Goal: Transaction & Acquisition: Purchase product/service

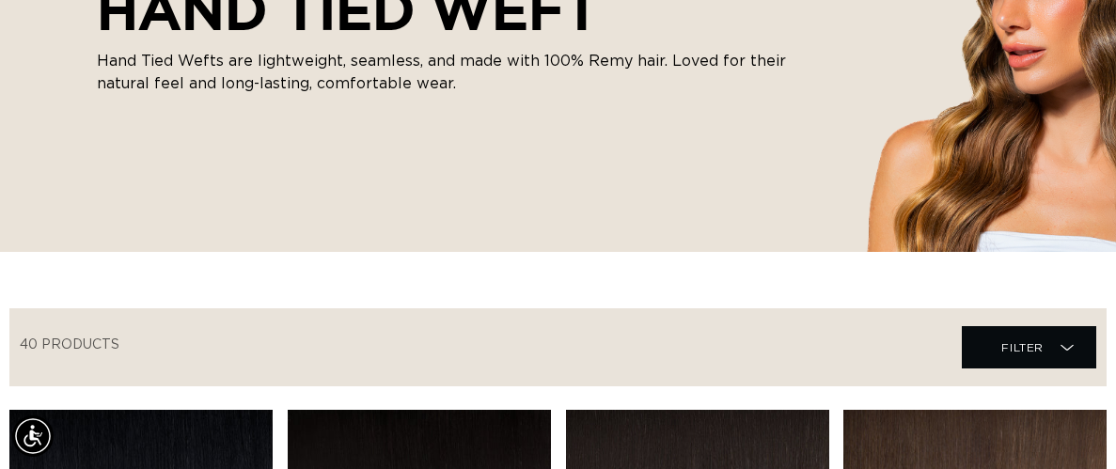
scroll to position [381, 0]
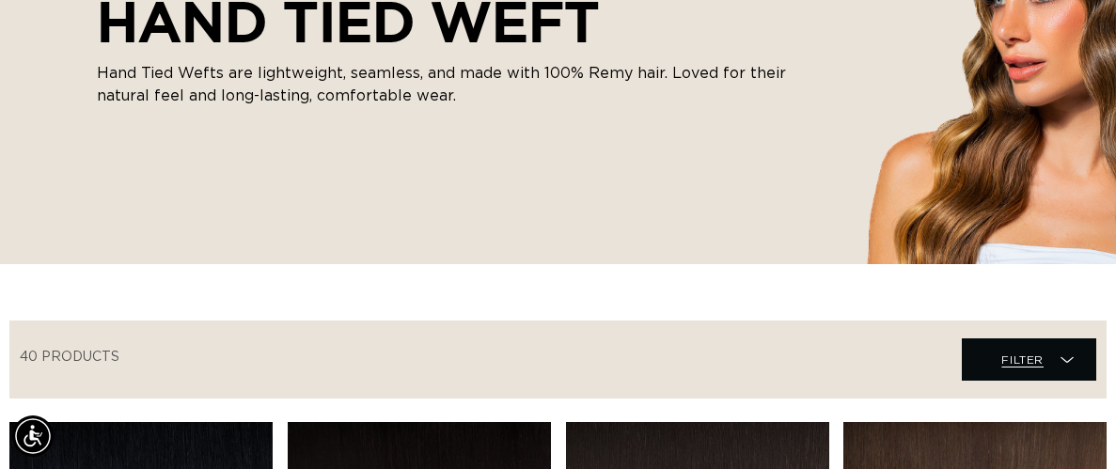
click at [1026, 342] on span "Filter" at bounding box center [1022, 360] width 42 height 36
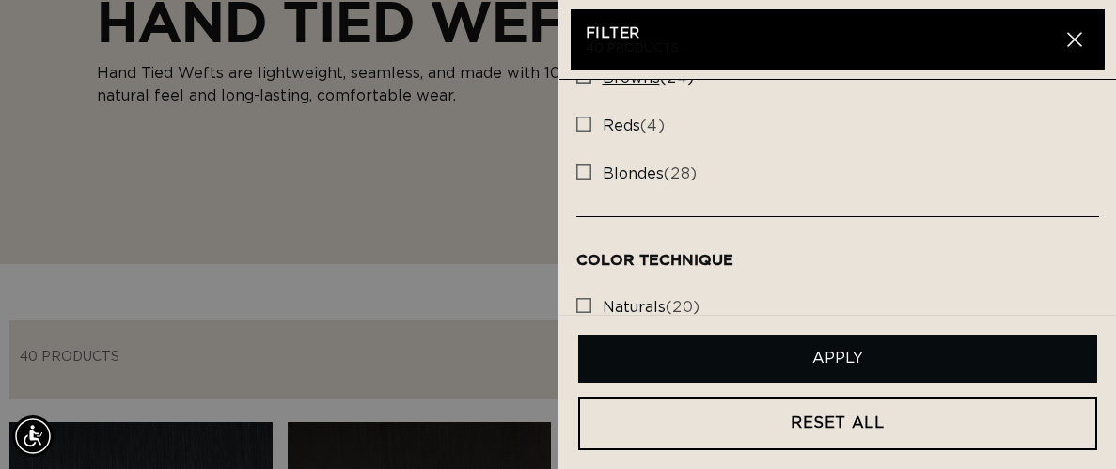
scroll to position [512, 0]
click at [632, 180] on span "blondes (28)" at bounding box center [650, 173] width 95 height 20
click at [591, 173] on input "blondes (28) blondes (28 products)" at bounding box center [583, 165] width 15 height 15
checkbox input "true"
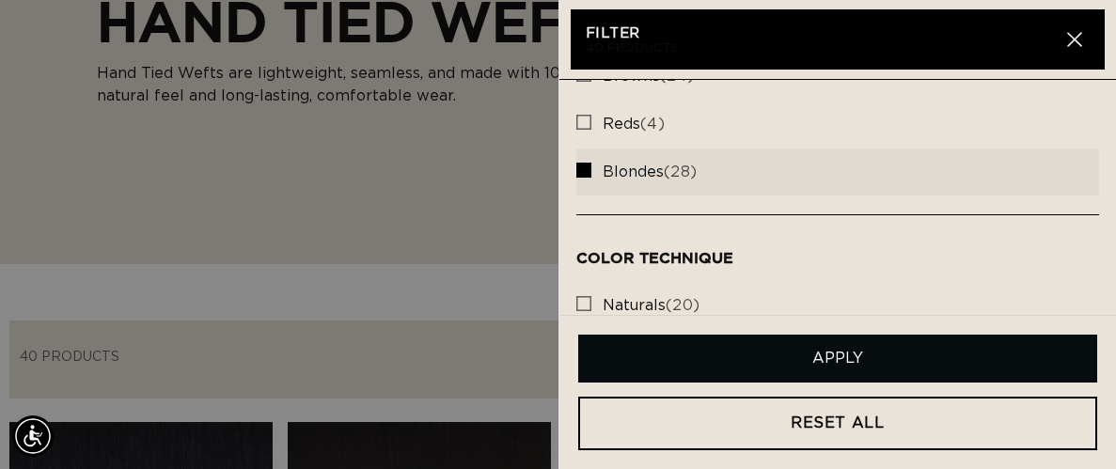
click at [661, 341] on button "Apply" at bounding box center [838, 359] width 520 height 48
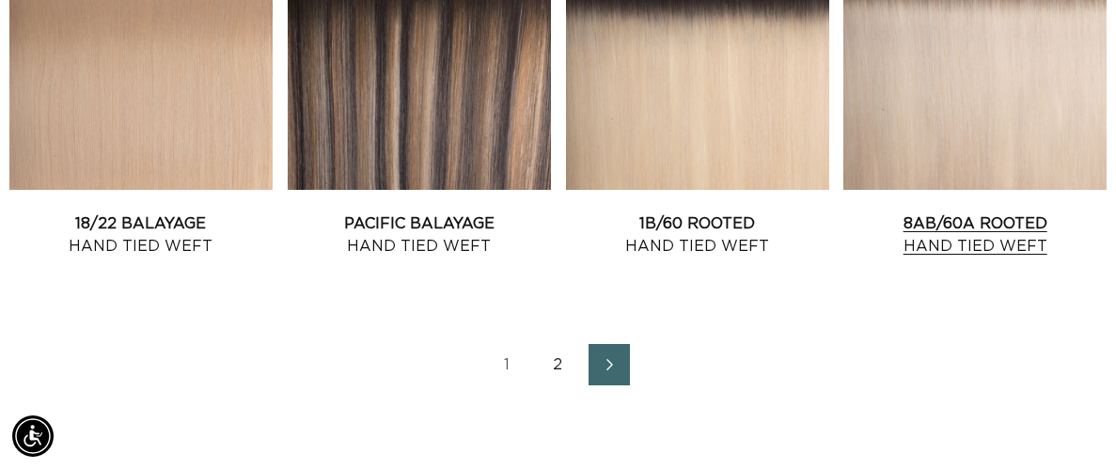
scroll to position [2248, 0]
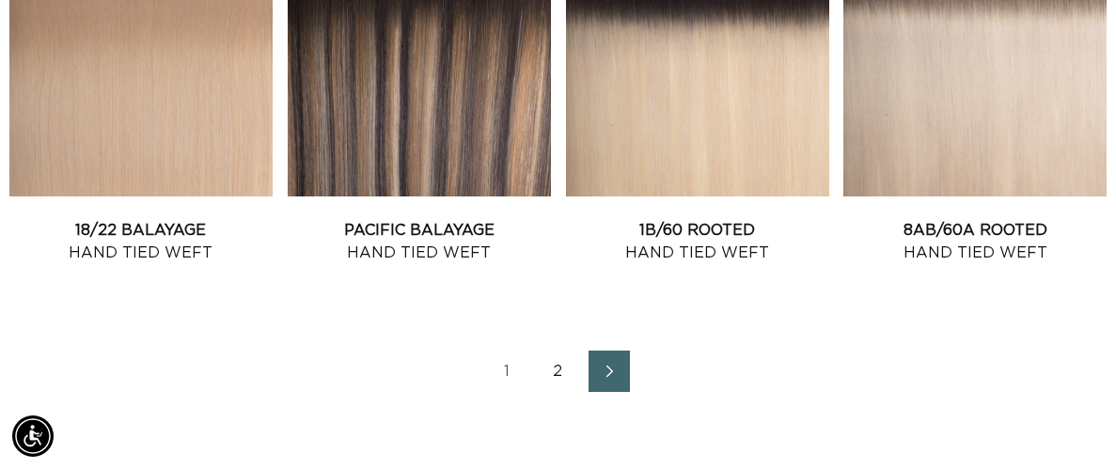
click at [614, 360] on span "Next page" at bounding box center [609, 371] width 12 height 23
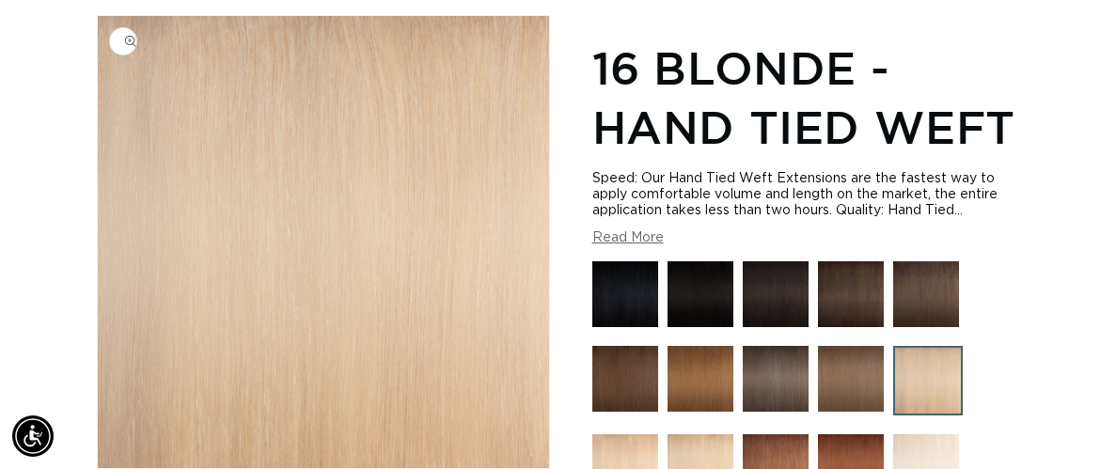
scroll to position [487, 0]
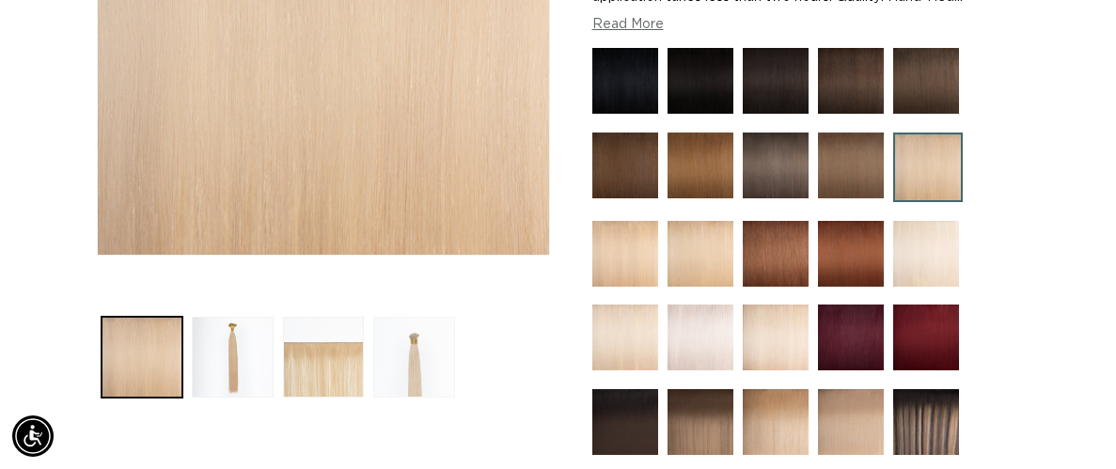
click at [429, 330] on button "Load image 4 in gallery view" at bounding box center [414, 358] width 82 height 82
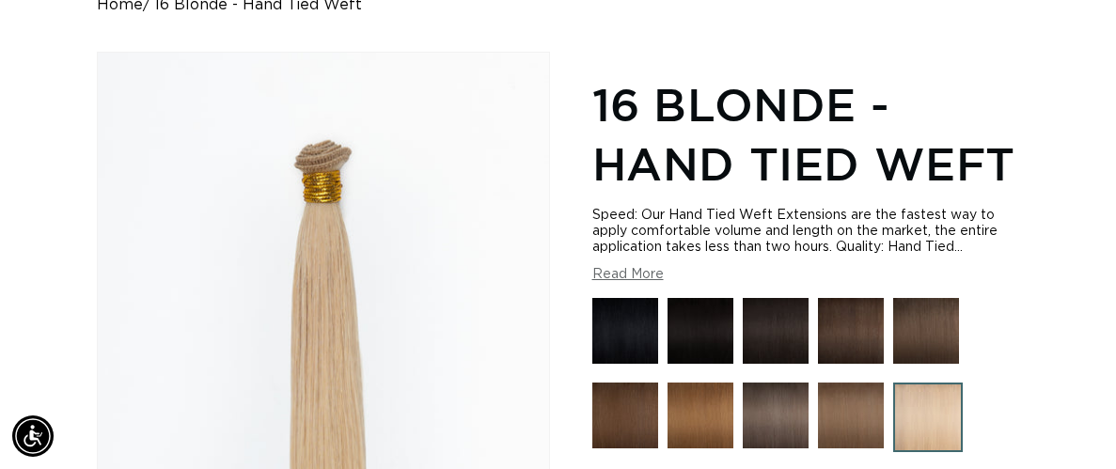
scroll to position [0, 0]
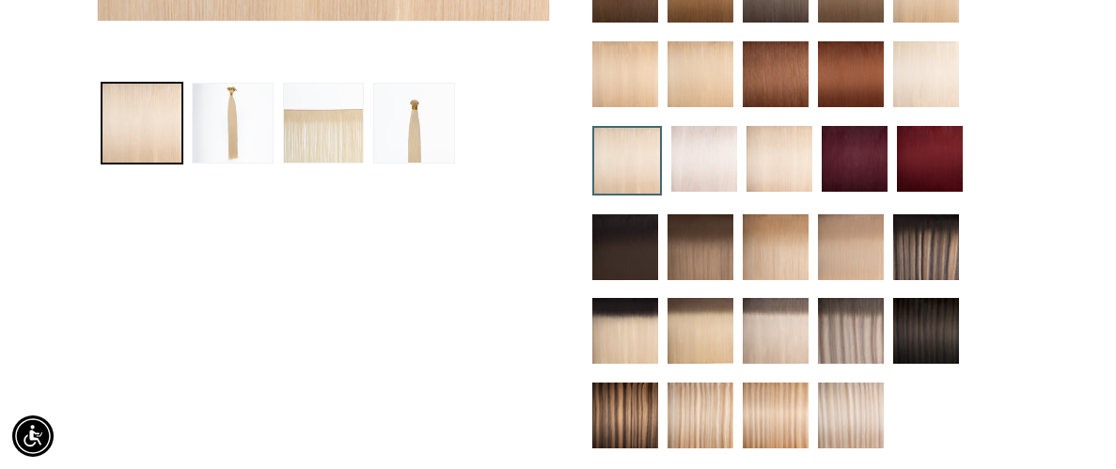
scroll to position [720, 0]
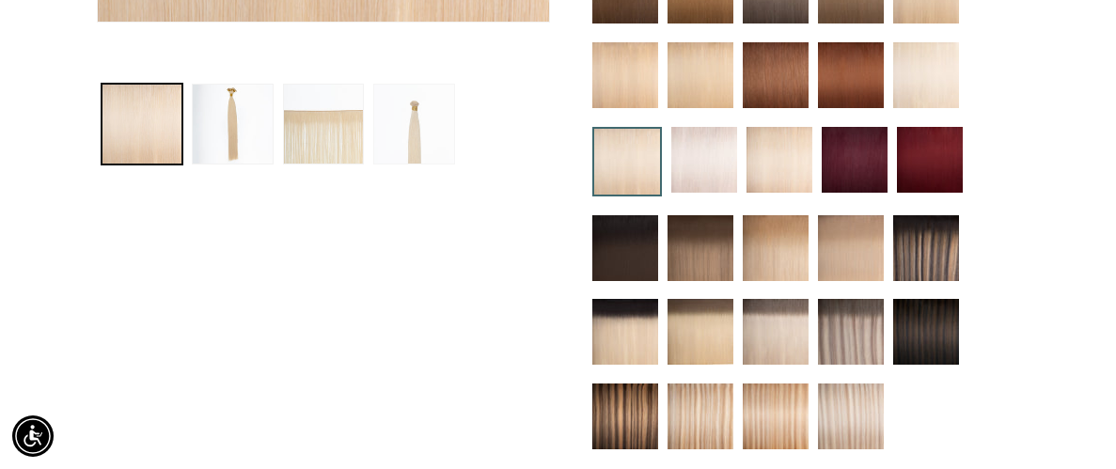
click at [425, 84] on button "Load image 4 in gallery view" at bounding box center [414, 125] width 82 height 82
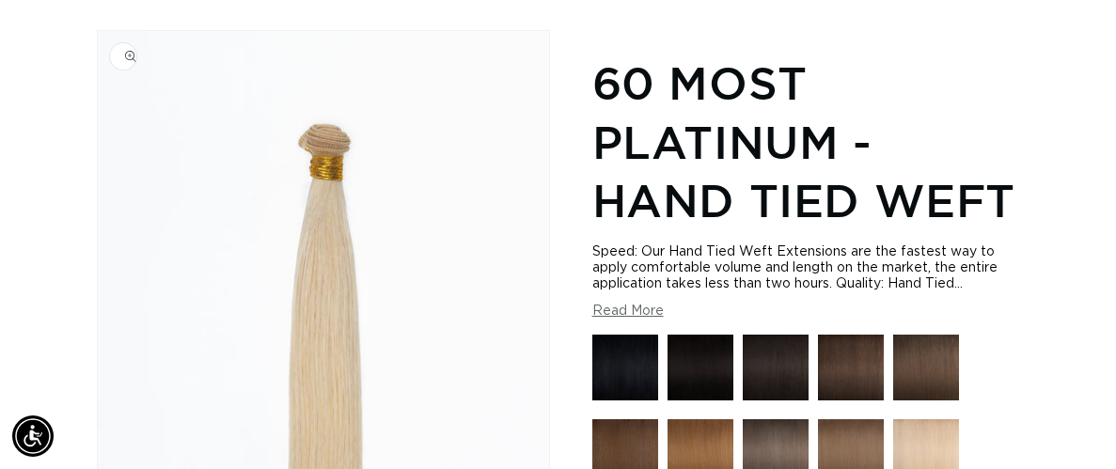
scroll to position [0, 983]
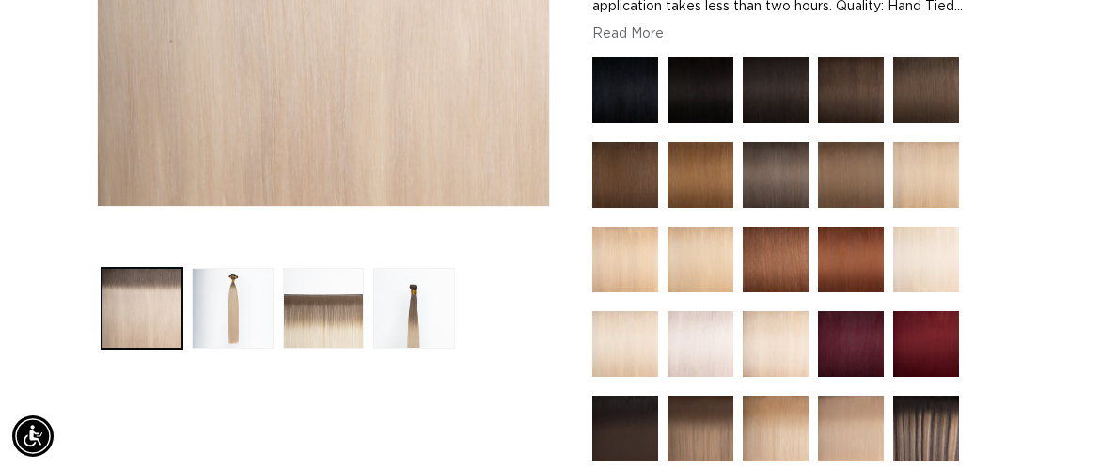
scroll to position [574, 0]
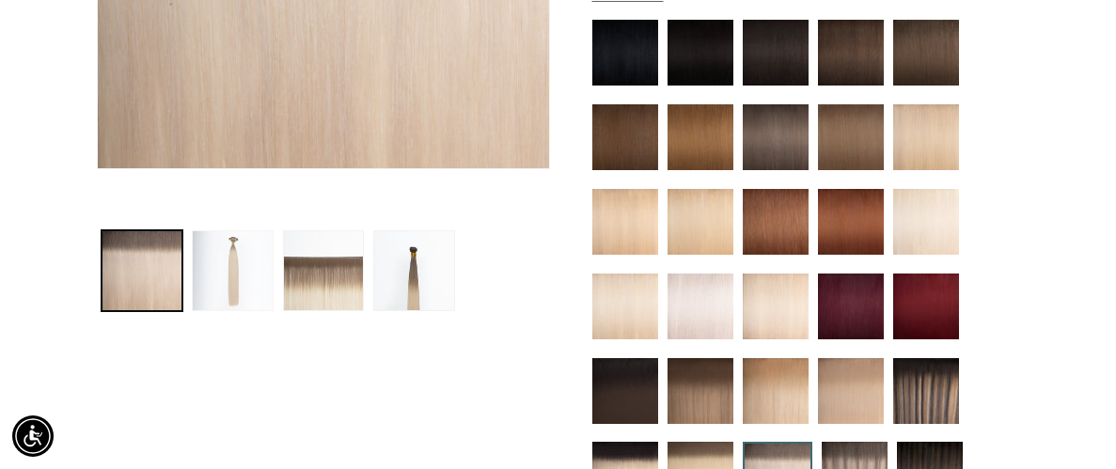
click at [270, 237] on button "Load image 2 in gallery view" at bounding box center [233, 271] width 82 height 82
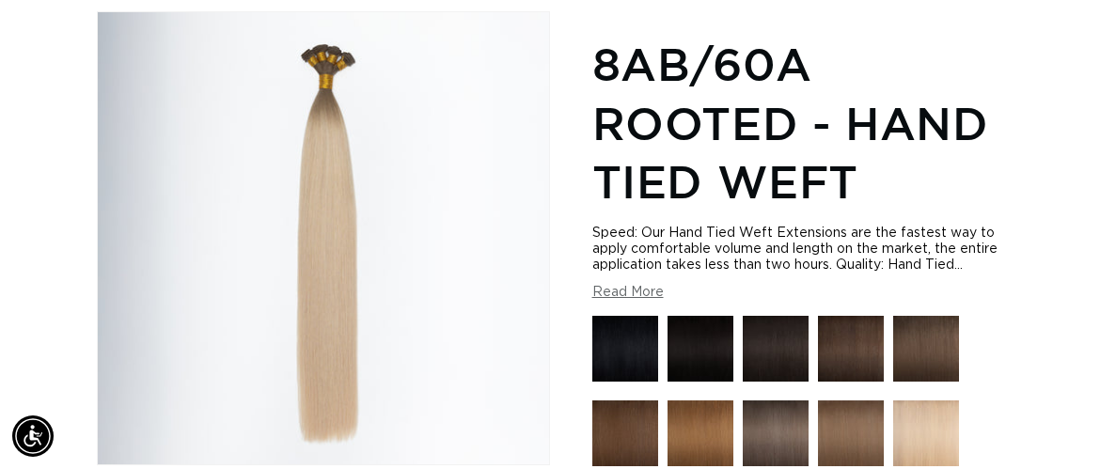
scroll to position [0, 983]
click at [611, 285] on button "Read More" at bounding box center [627, 293] width 71 height 16
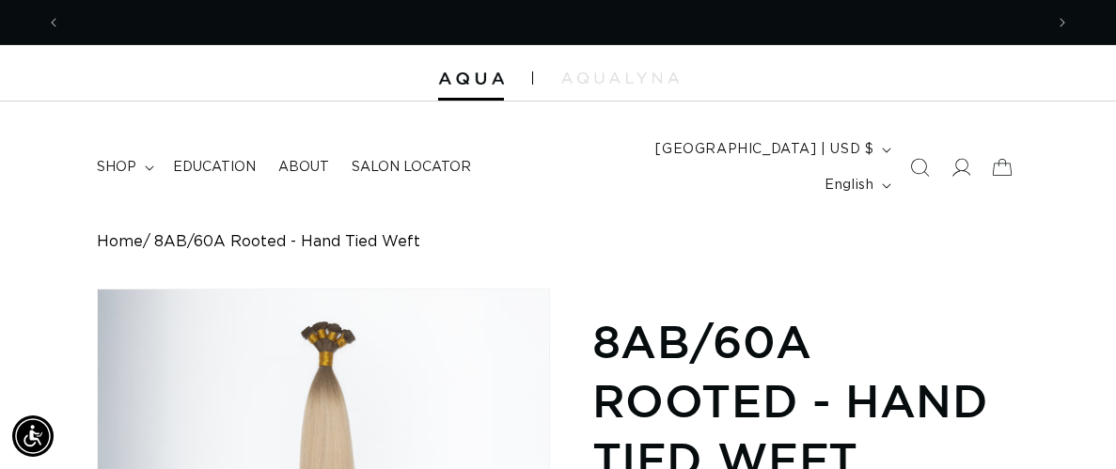
scroll to position [0, 1964]
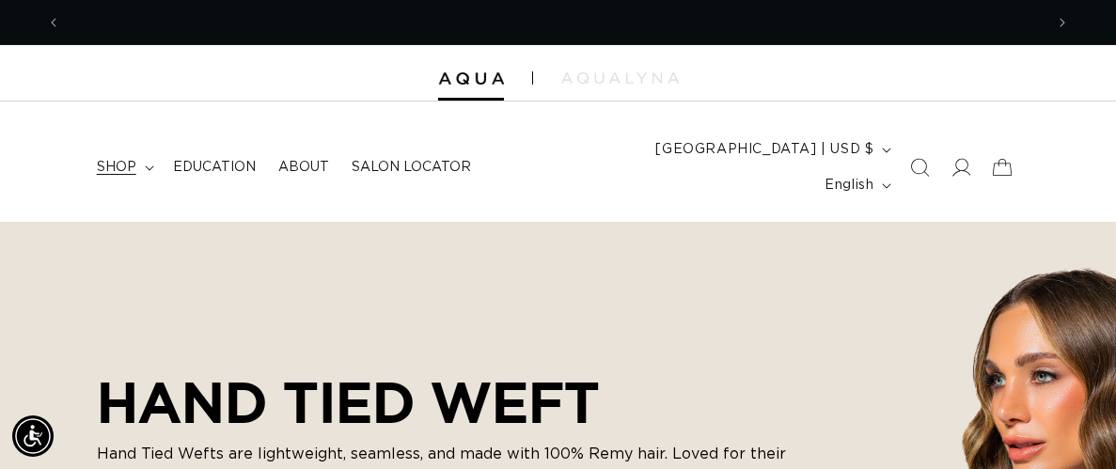
click at [128, 159] on span "shop" at bounding box center [116, 167] width 39 height 17
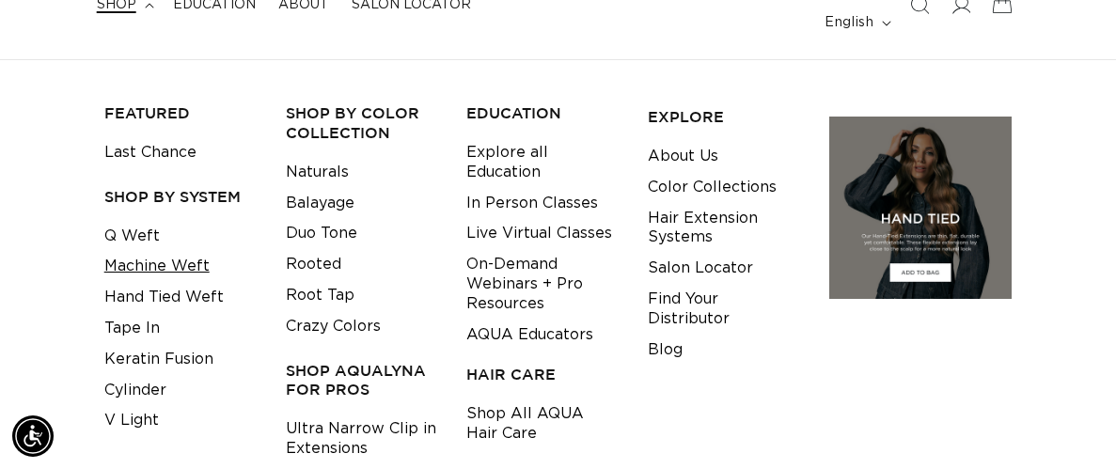
scroll to position [0, 1964]
click at [132, 221] on link "Q Weft" at bounding box center [131, 236] width 55 height 31
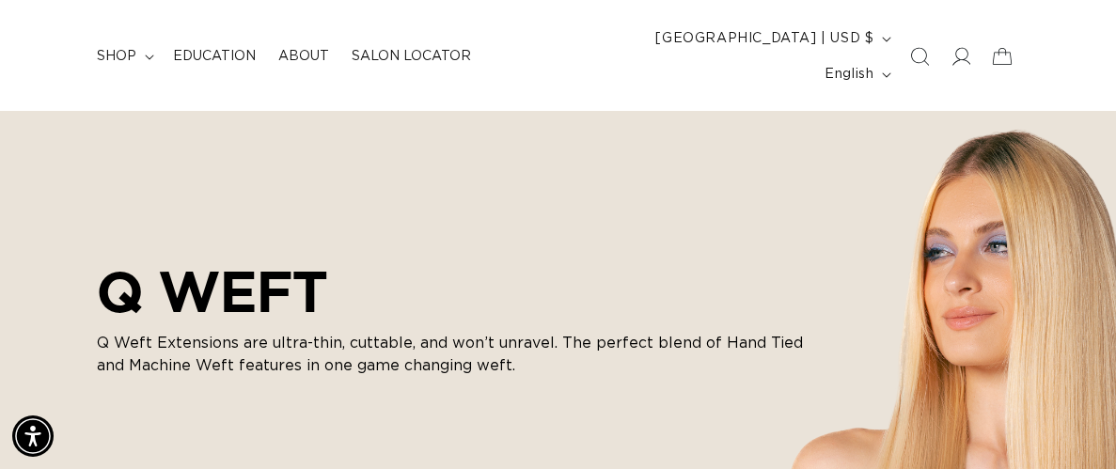
scroll to position [115, 0]
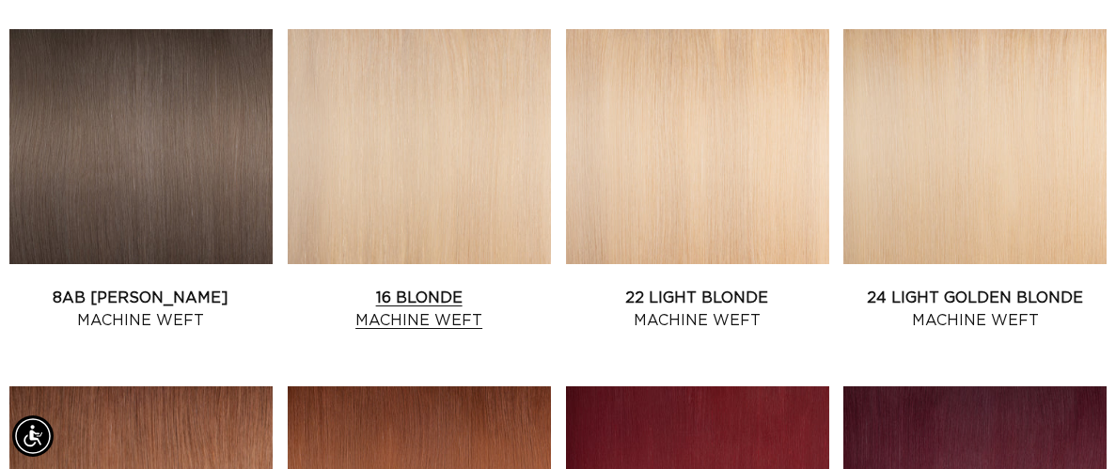
scroll to position [0, 983]
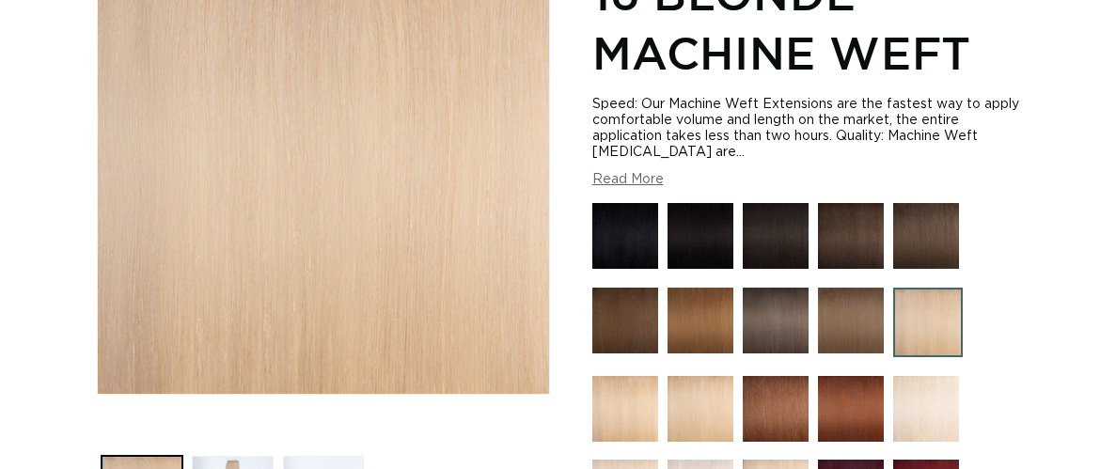
scroll to position [436, 0]
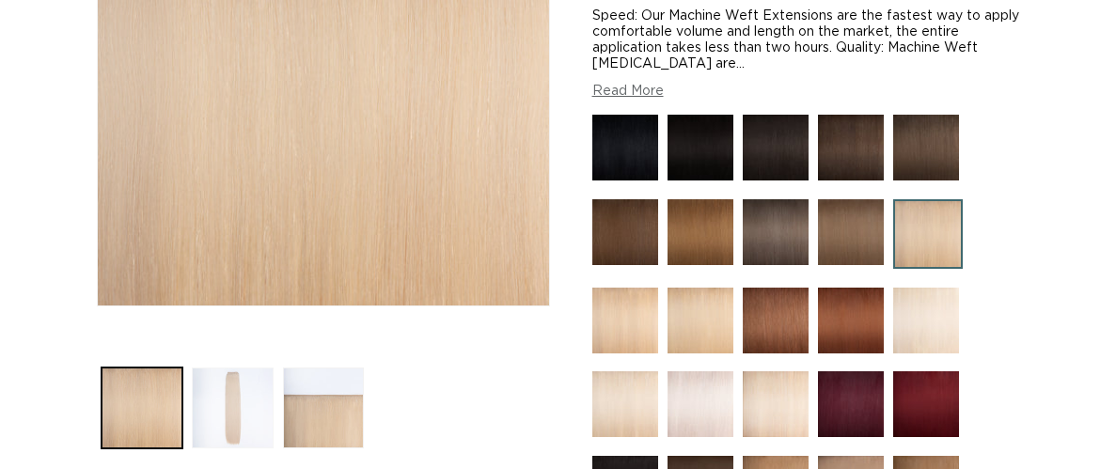
click at [249, 374] on button "Load image 2 in gallery view" at bounding box center [233, 409] width 82 height 82
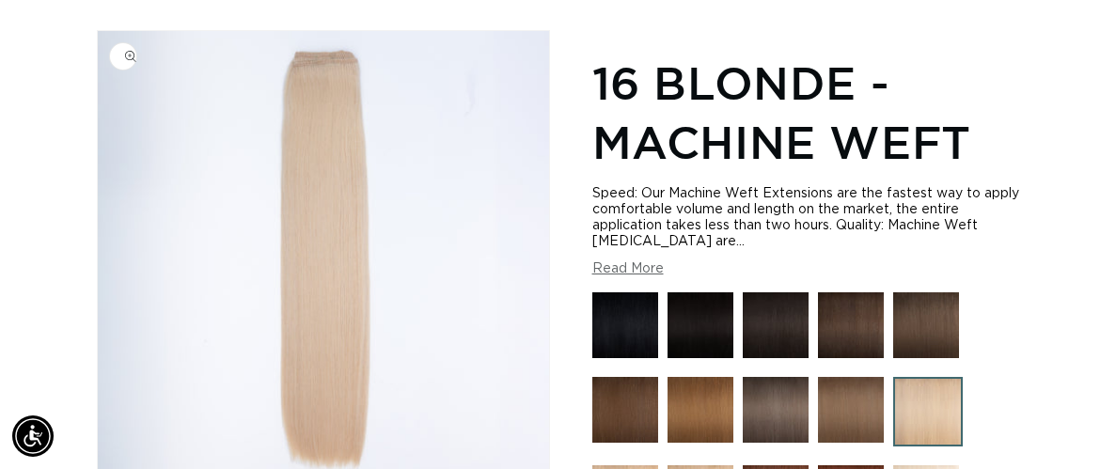
scroll to position [0, 1964]
